Goal: Task Accomplishment & Management: Use online tool/utility

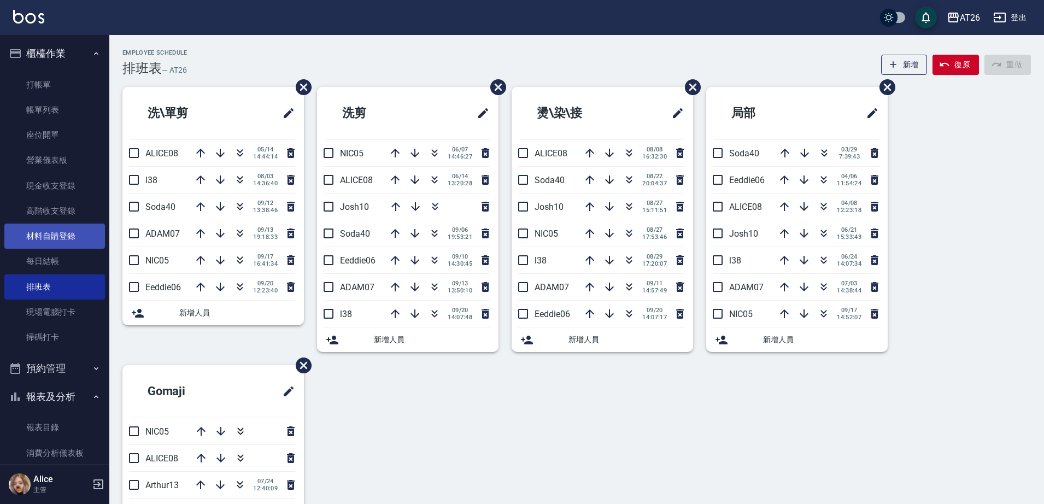
click at [74, 231] on link "材料自購登錄" at bounding box center [54, 235] width 101 height 25
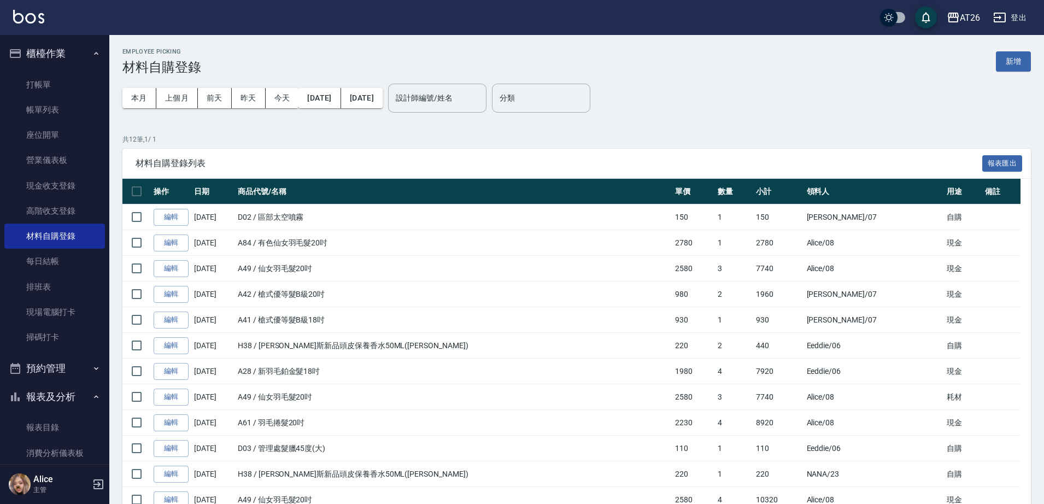
click at [57, 393] on button "報表及分析" at bounding box center [54, 397] width 101 height 28
click at [1017, 50] on div "Employee Picking 材料自購登錄 新增" at bounding box center [576, 61] width 908 height 27
drag, startPoint x: 1017, startPoint y: 50, endPoint x: 1017, endPoint y: 56, distance: 6.0
click at [1017, 56] on div "Employee Picking 材料自購登錄 新增" at bounding box center [576, 61] width 908 height 27
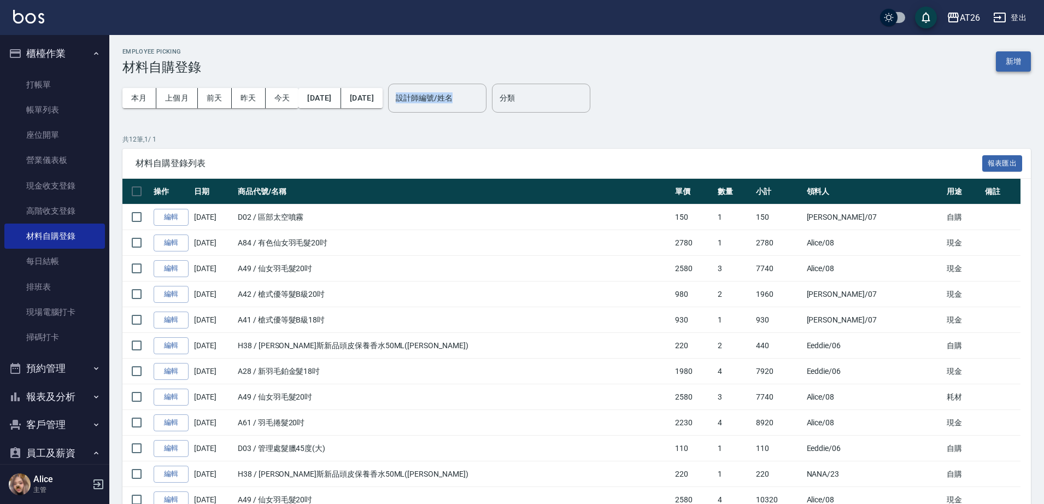
click at [1017, 59] on button "新增" at bounding box center [1013, 61] width 35 height 20
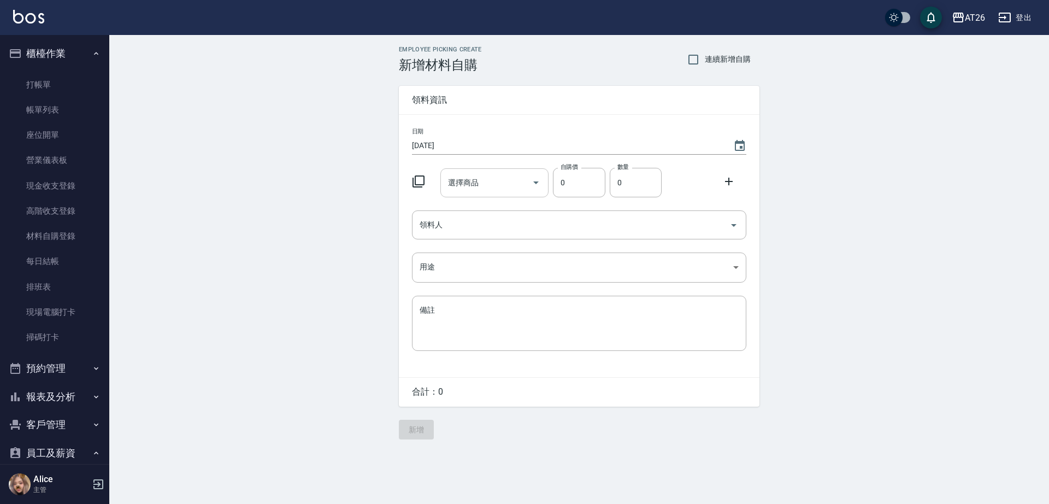
click at [504, 186] on input "選擇商品" at bounding box center [486, 182] width 83 height 19
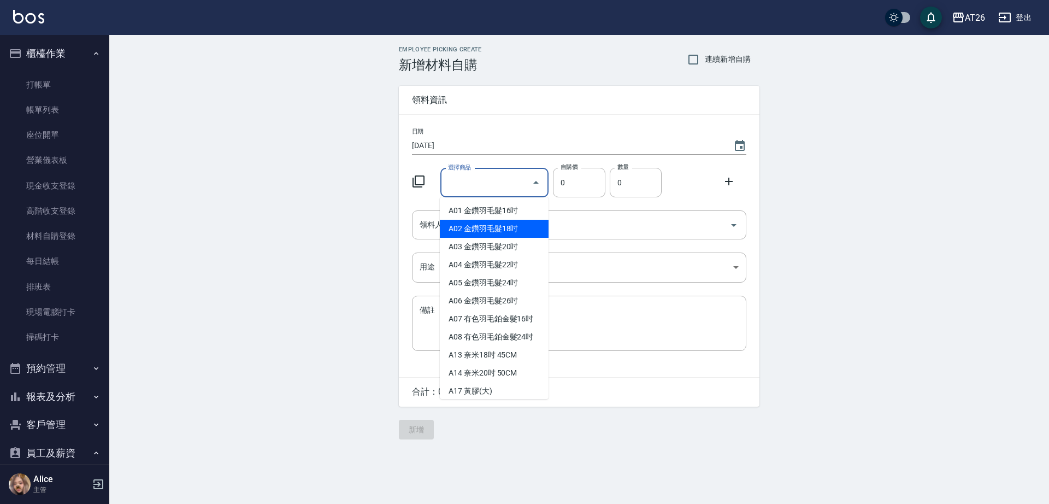
click at [234, 245] on div "Employee Picking Create 新增材料自購 連續新增自購 領料資訊 日期 [DATE] 選擇商品 選擇商品 自購價 0 自購價 數量 0 數…" at bounding box center [579, 242] width 940 height 415
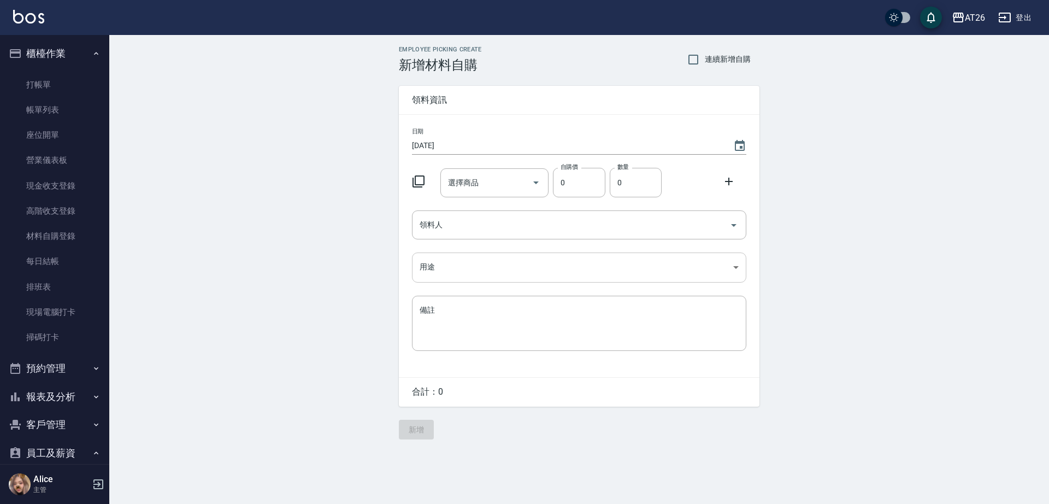
click at [449, 256] on body "AT26 登出 櫃檯作業 打帳單 帳單列表 座位開單 營業儀表板 現金收支登錄 高階收支登錄 材料自購登錄 每日結帳 排班表 現場電腦打卡 掃碼打卡 預約管理…" at bounding box center [524, 252] width 1049 height 504
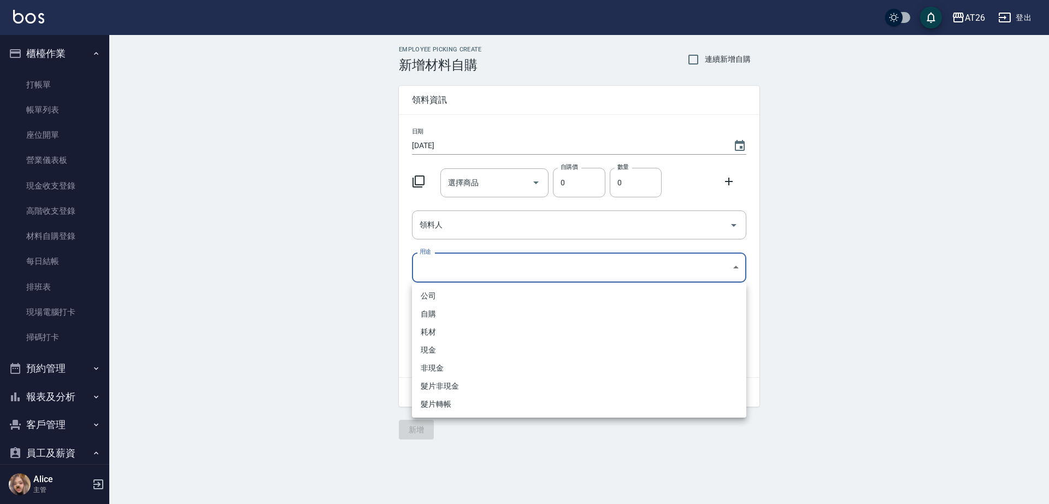
click at [446, 316] on li "自購" at bounding box center [579, 314] width 334 height 18
type input "自購"
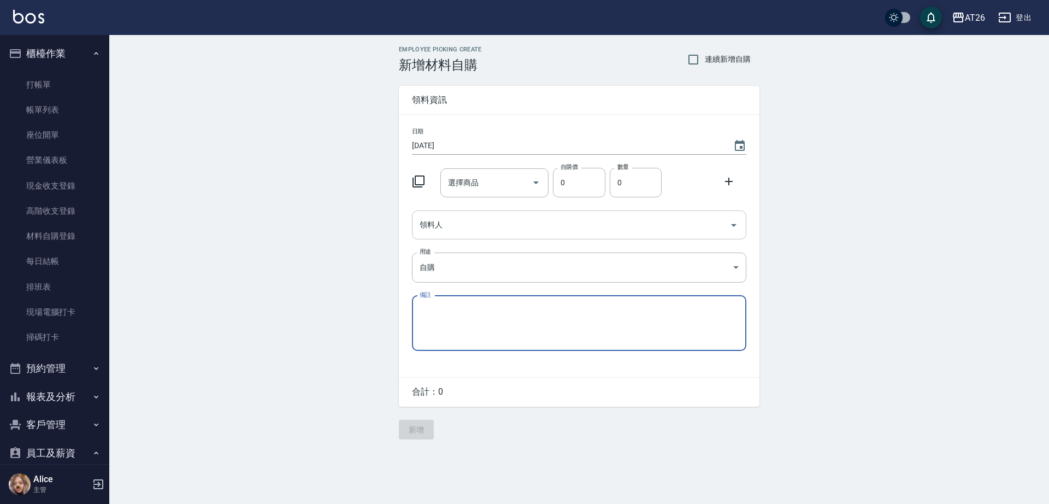
click at [497, 234] on input "領料人" at bounding box center [571, 224] width 308 height 19
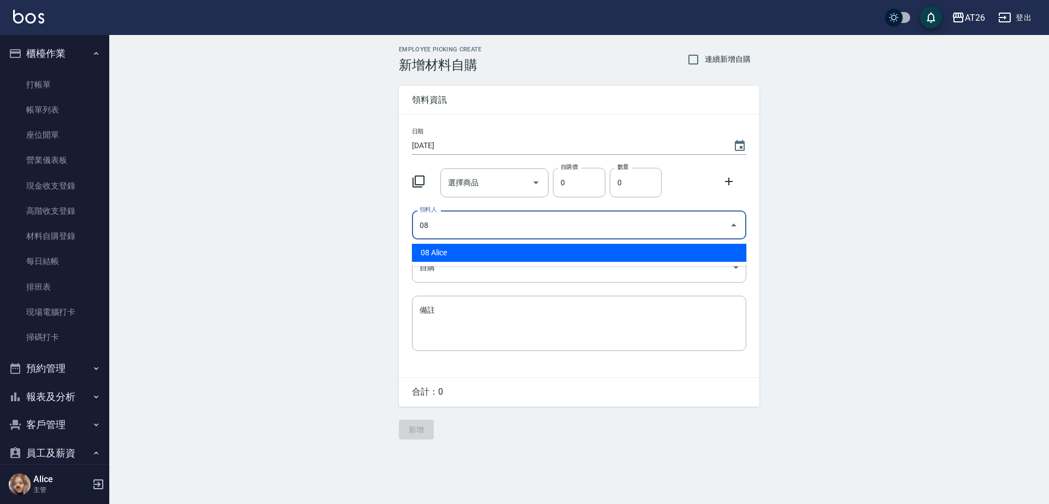
type input "08 Alice"
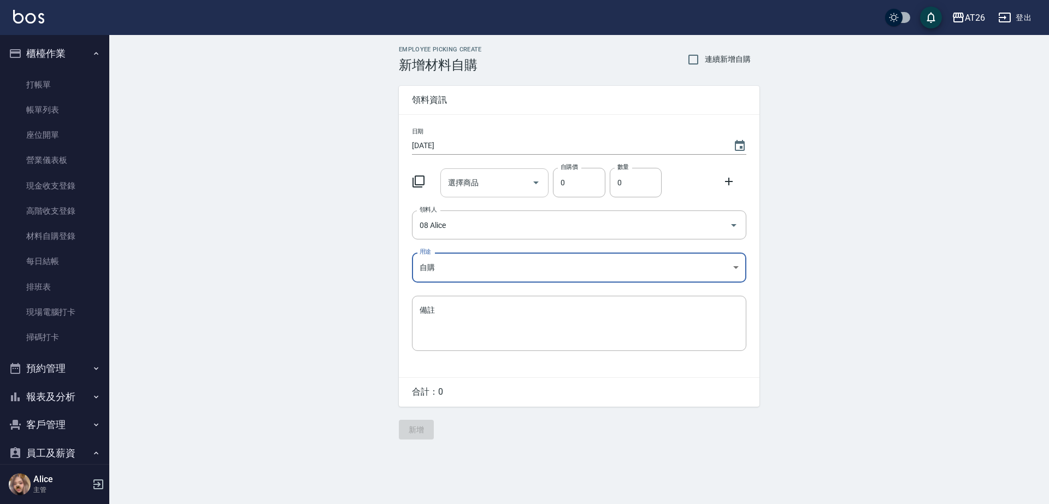
click at [478, 190] on input "選擇商品" at bounding box center [486, 182] width 83 height 19
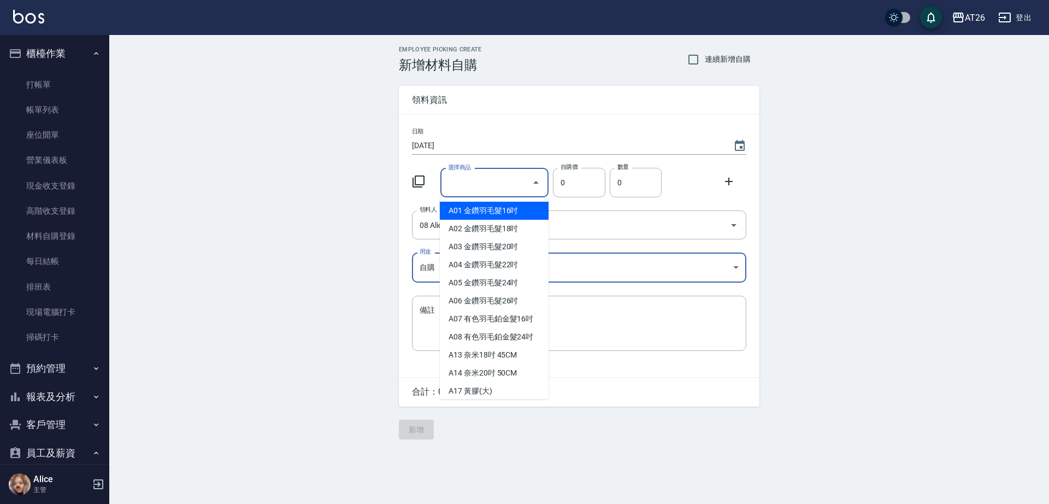
type input "ㄏ"
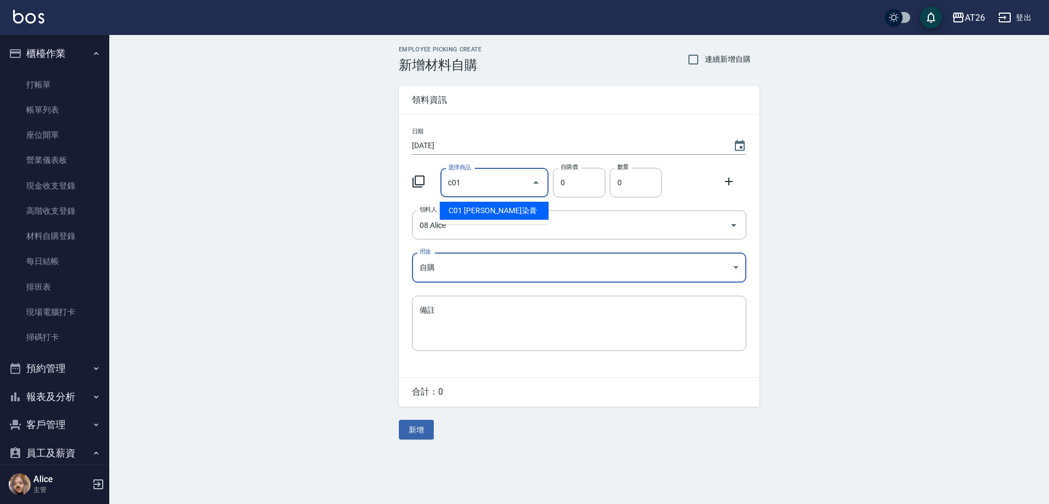
type input "里歐染膏"
type input "90"
type input "1"
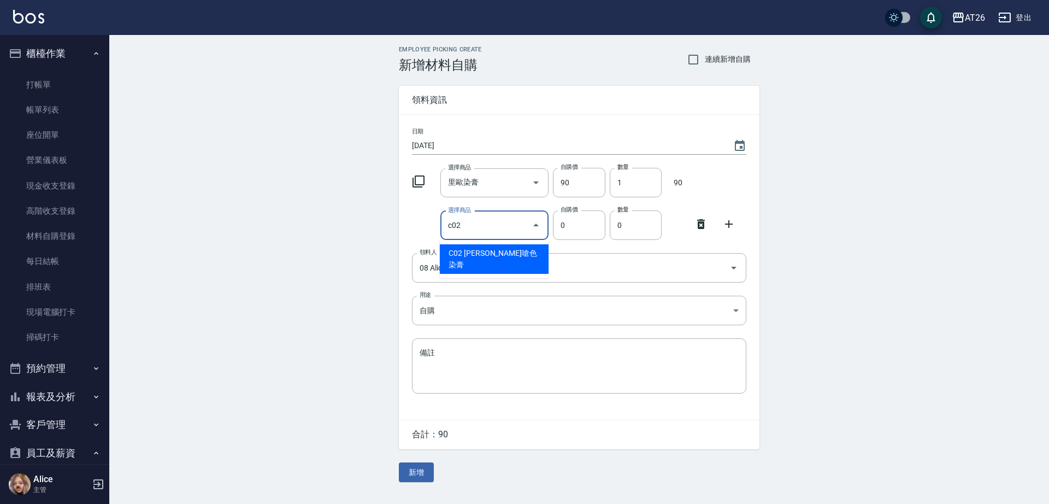
type input "[PERSON_NAME]嗆色染膏"
type input "120"
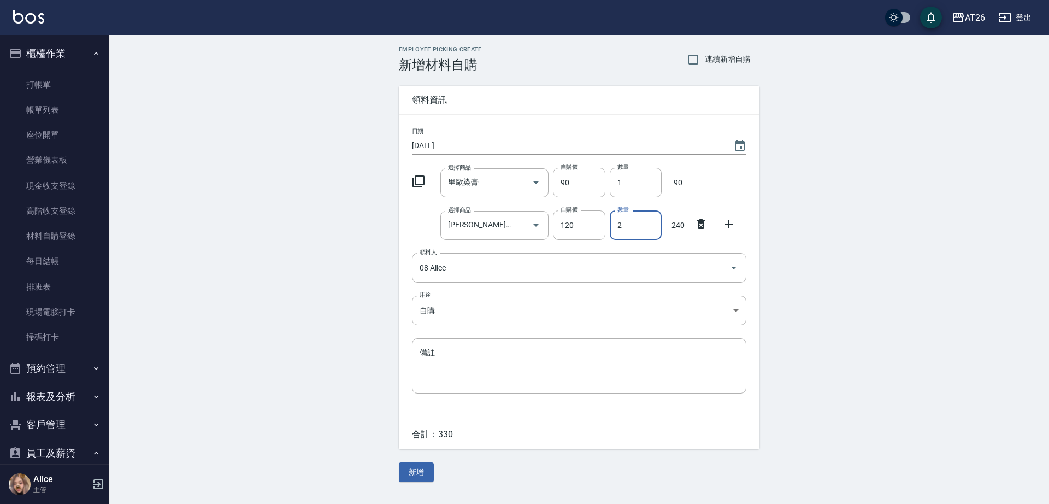
type input "2"
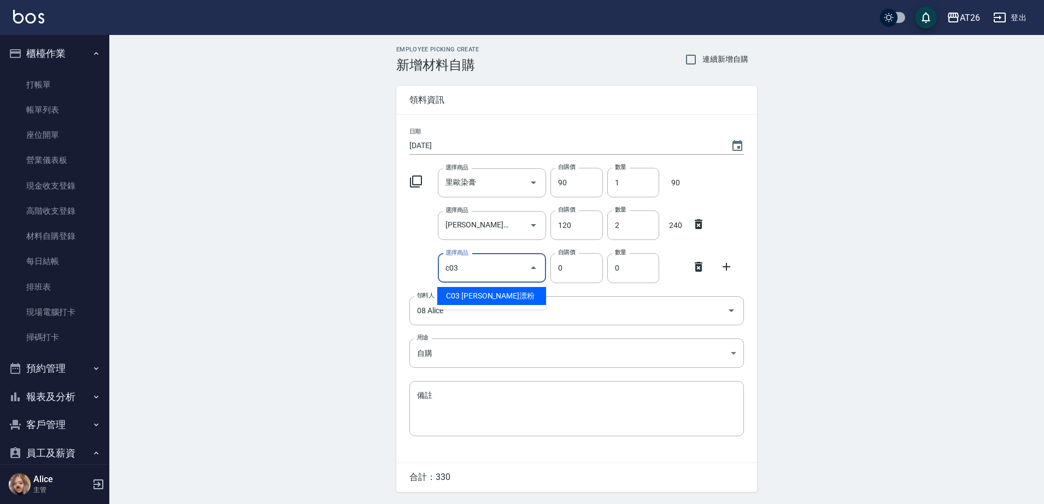
type input "[PERSON_NAME]漂粉"
type input "400"
type input "1"
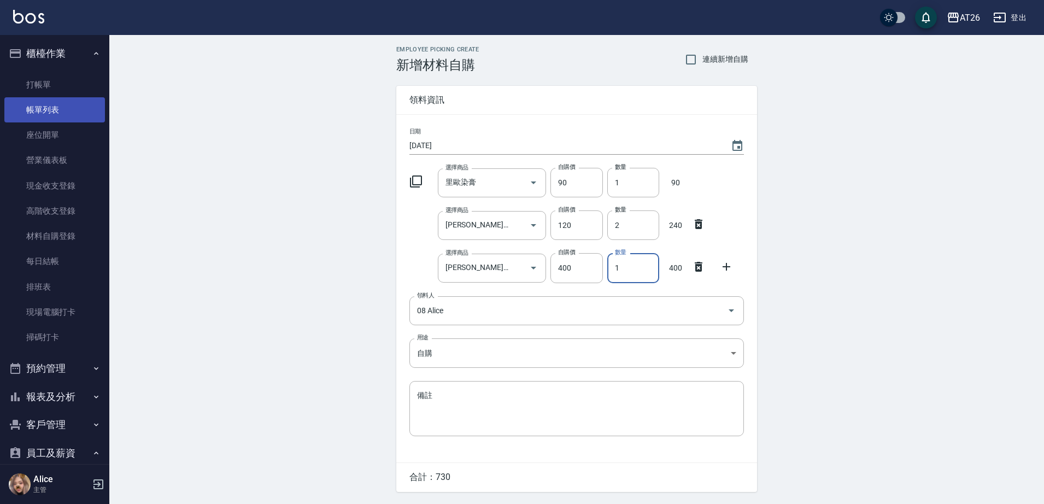
click at [40, 114] on link "帳單列表" at bounding box center [54, 109] width 101 height 25
